Goal: Obtain resource: Download file/media

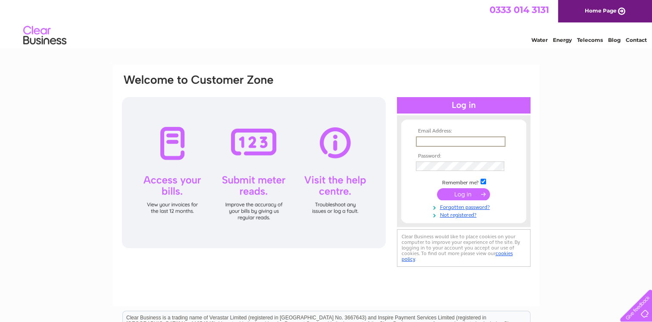
click at [457, 140] on input "text" at bounding box center [461, 141] width 90 height 10
type input "purchaseledger@havenproducts.co.uk"
click at [437, 188] on input "submit" at bounding box center [463, 194] width 53 height 12
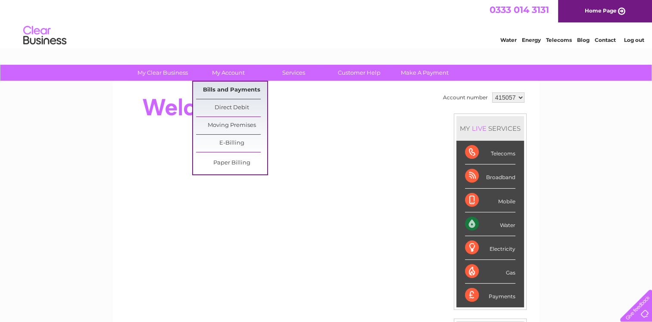
click at [226, 92] on link "Bills and Payments" at bounding box center [231, 90] width 71 height 17
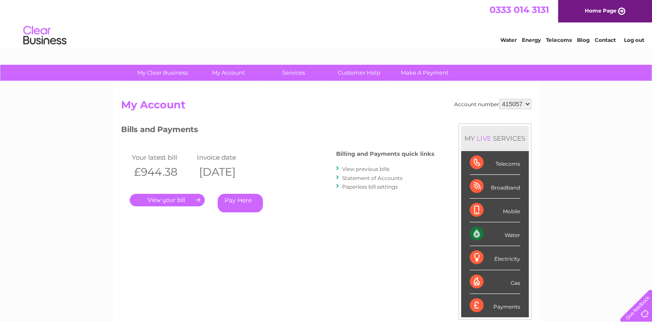
click at [169, 199] on link "." at bounding box center [167, 200] width 75 height 13
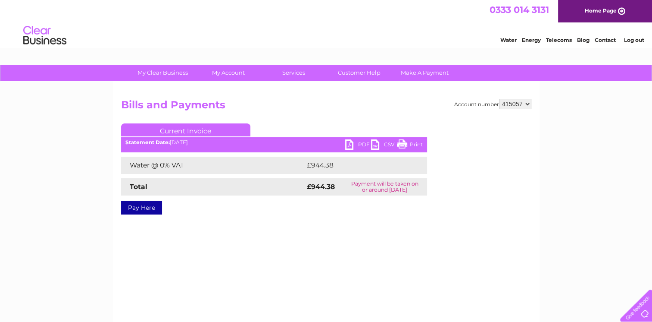
click at [360, 142] on link "PDF" at bounding box center [358, 145] width 26 height 13
click at [529, 103] on select "415057 912774" at bounding box center [515, 104] width 32 height 10
select select "912774"
click at [499, 99] on select "415057 912774" at bounding box center [515, 104] width 32 height 10
click at [360, 146] on link "PDF" at bounding box center [358, 145] width 26 height 13
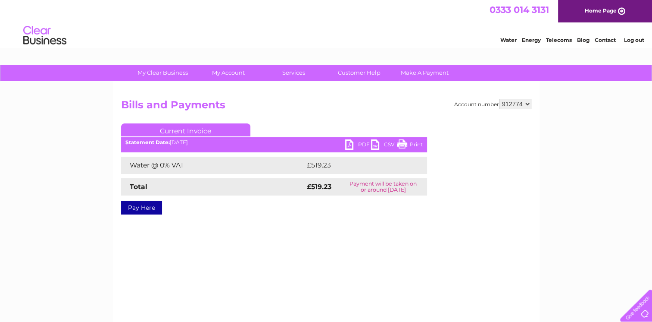
click at [643, 40] on link "Log out" at bounding box center [634, 40] width 20 height 6
